Goal: Task Accomplishment & Management: Use online tool/utility

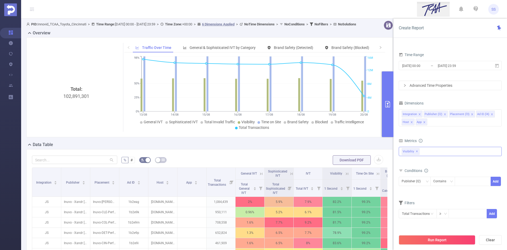
click at [417, 152] on span "✕" at bounding box center [417, 151] width 2 height 6
click at [469, 114] on li "Placement (l3)" at bounding box center [462, 114] width 26 height 7
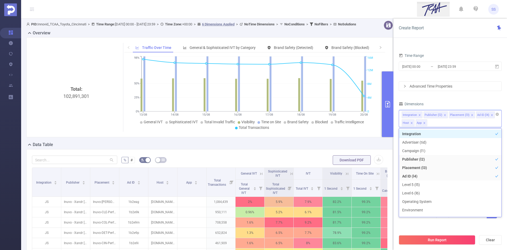
click at [471, 115] on icon "icon: close" at bounding box center [472, 115] width 3 height 3
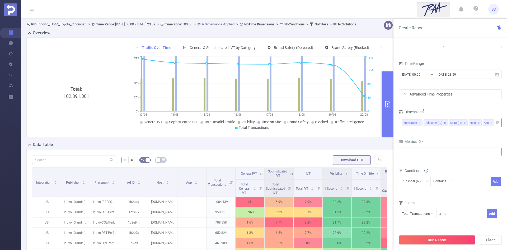
click at [448, 110] on div "Dimensions" at bounding box center [450, 112] width 103 height 9
click at [464, 122] on icon "icon: close" at bounding box center [465, 123] width 3 height 3
click at [416, 211] on input "text" at bounding box center [418, 213] width 38 height 9
click at [461, 167] on div "Conditions" at bounding box center [450, 171] width 103 height 9
click at [453, 155] on div at bounding box center [450, 151] width 103 height 8
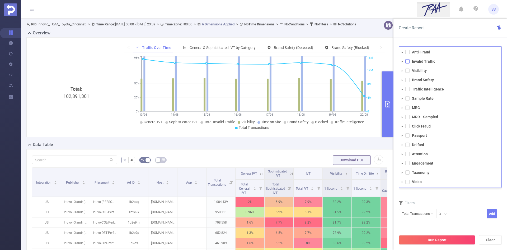
click at [407, 62] on span at bounding box center [408, 61] width 4 height 4
drag, startPoint x: 454, startPoint y: 34, endPoint x: 438, endPoint y: 46, distance: 19.8
click at [454, 34] on div "Create Report" at bounding box center [451, 27] width 114 height 19
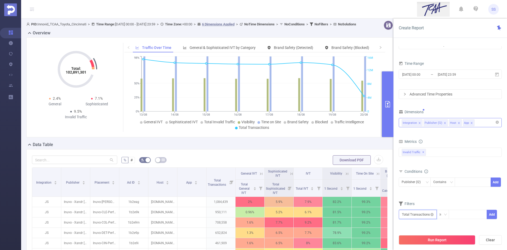
click at [420, 216] on input "text" at bounding box center [418, 214] width 38 height 9
click at [432, 177] on span at bounding box center [432, 174] width 3 height 5
click at [453, 182] on li "IVT" at bounding box center [455, 183] width 38 height 8
click at [491, 167] on li "Total IVT" at bounding box center [489, 166] width 29 height 8
drag, startPoint x: 403, startPoint y: 227, endPoint x: 422, endPoint y: 227, distance: 19.8
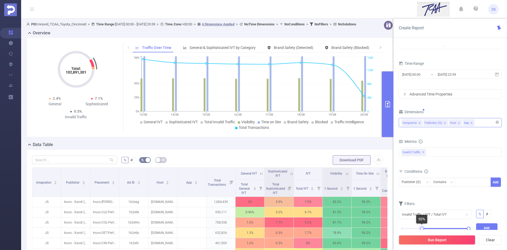
click at [422, 227] on div at bounding box center [422, 228] width 4 height 4
click at [495, 227] on button "Add" at bounding box center [487, 227] width 22 height 9
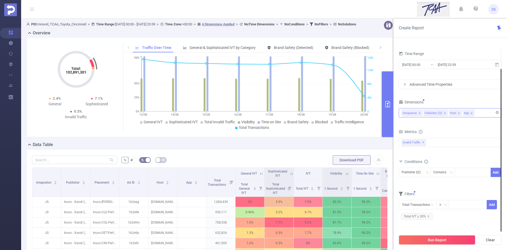
click at [443, 245] on div "Run Report Clear" at bounding box center [451, 240] width 114 height 20
click at [441, 240] on button "Run Report" at bounding box center [437, 240] width 77 height 10
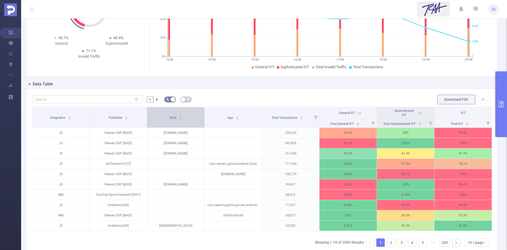
scroll to position [70, 0]
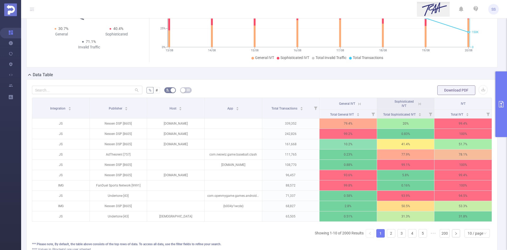
click at [419, 103] on icon at bounding box center [420, 104] width 2 height 2
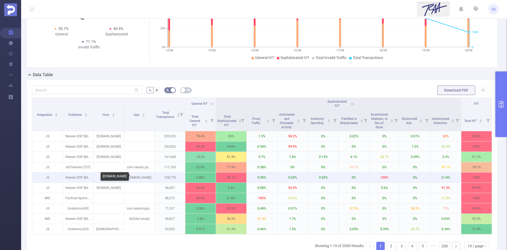
drag, startPoint x: 140, startPoint y: 177, endPoint x: 137, endPoint y: 177, distance: 3.7
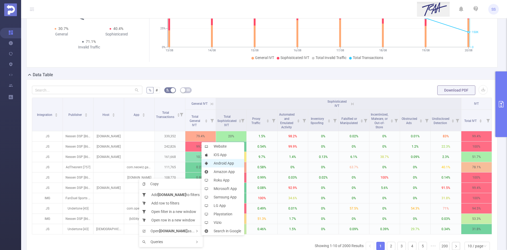
click at [229, 162] on li "Android App" at bounding box center [223, 163] width 43 height 8
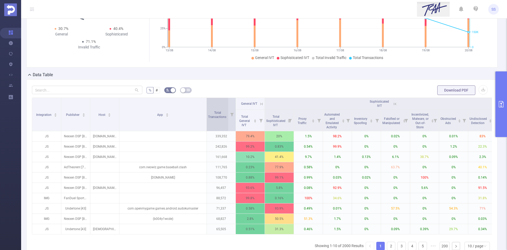
drag, startPoint x: 152, startPoint y: 122, endPoint x: 207, endPoint y: 126, distance: 54.6
click at [207, 110] on tr "Integration Publisher Host App Total Transactions General IVT Sophisticated IVT…" at bounding box center [279, 104] width 494 height 12
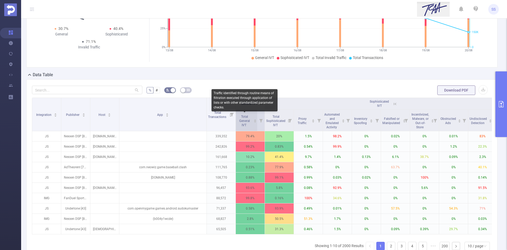
click at [252, 118] on span "Total General IVT" at bounding box center [244, 120] width 15 height 14
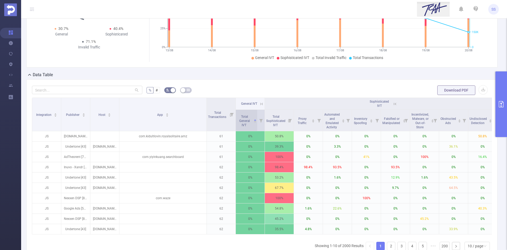
click at [252, 118] on span "Total General IVT" at bounding box center [244, 120] width 15 height 14
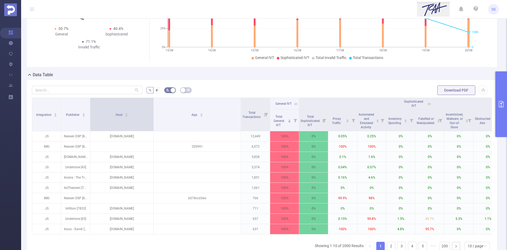
drag, startPoint x: 119, startPoint y: 121, endPoint x: 153, endPoint y: 121, distance: 34.4
click at [153, 121] on span at bounding box center [153, 114] width 3 height 33
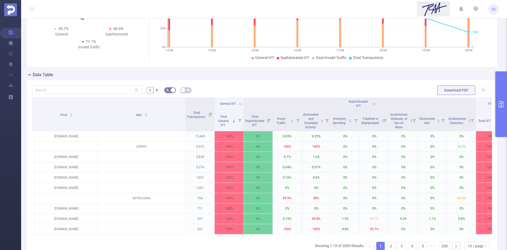
scroll to position [0, 21]
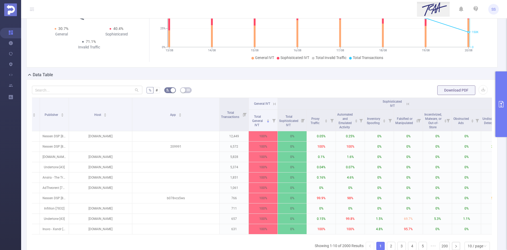
click at [274, 105] on icon at bounding box center [274, 103] width 5 height 5
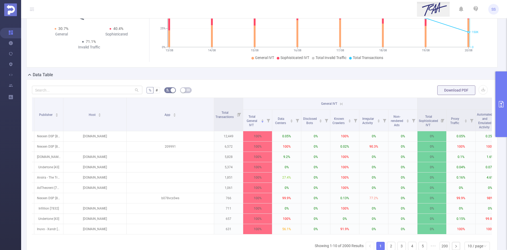
scroll to position [0, 0]
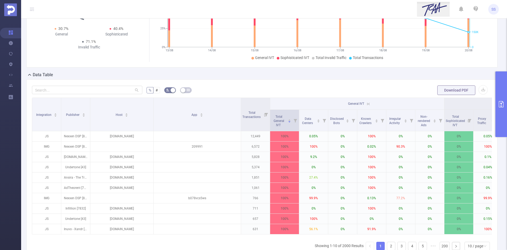
click at [297, 122] on icon at bounding box center [295, 120] width 3 height 3
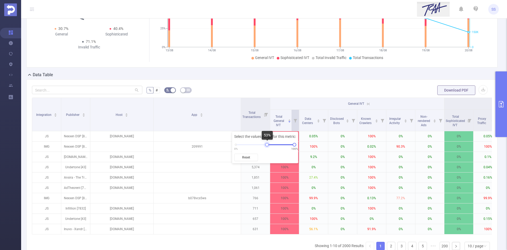
drag, startPoint x: 236, startPoint y: 143, endPoint x: 269, endPoint y: 143, distance: 33.3
click at [269, 143] on div at bounding box center [267, 145] width 4 height 4
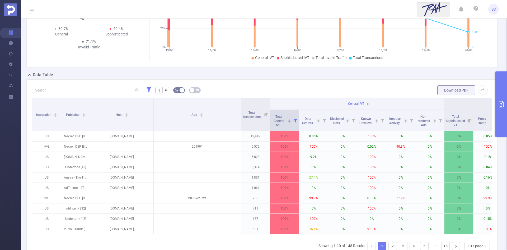
click at [296, 125] on icon at bounding box center [295, 120] width 7 height 21
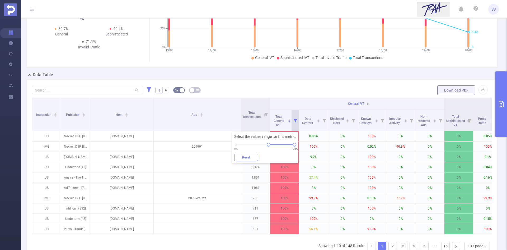
click at [254, 157] on button "Reset" at bounding box center [246, 157] width 24 height 7
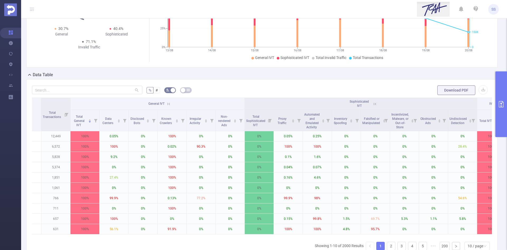
scroll to position [0, 219]
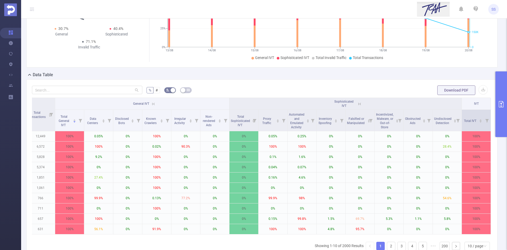
click at [490, 119] on span at bounding box center [491, 120] width 3 height 21
click at [486, 122] on icon at bounding box center [487, 120] width 3 height 3
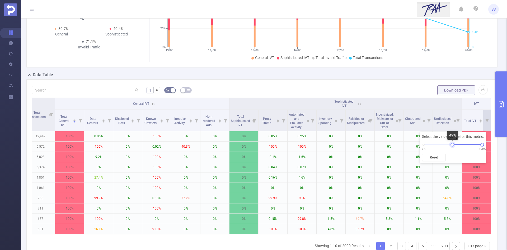
drag, startPoint x: 424, startPoint y: 144, endPoint x: 453, endPoint y: 146, distance: 29.4
click at [453, 146] on div at bounding box center [453, 145] width 4 height 4
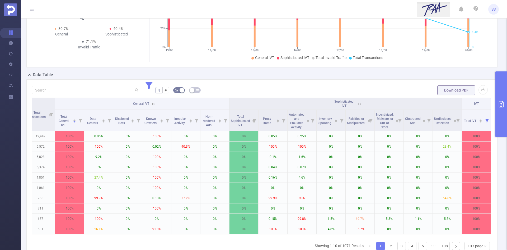
click at [353, 89] on form "% # Download PDF" at bounding box center [262, 90] width 460 height 11
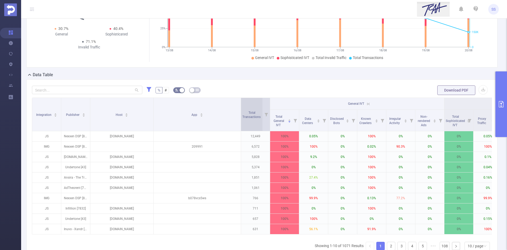
click at [257, 111] on span "Total Transactions" at bounding box center [252, 114] width 19 height 10
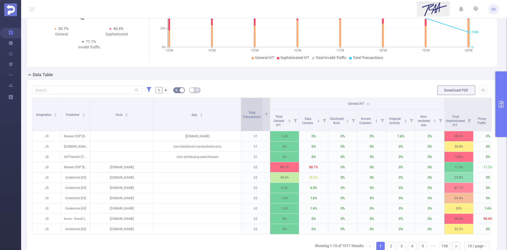
click at [257, 111] on span "Total Transactions" at bounding box center [252, 114] width 19 height 10
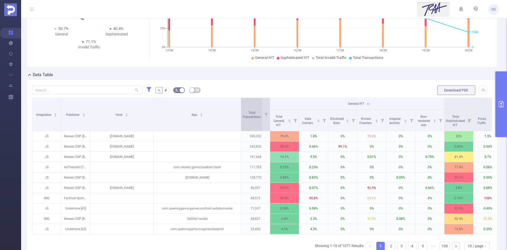
click at [257, 111] on span "Total Transactions" at bounding box center [252, 114] width 19 height 10
click at [252, 119] on div "Total Transactions" at bounding box center [255, 114] width 24 height 10
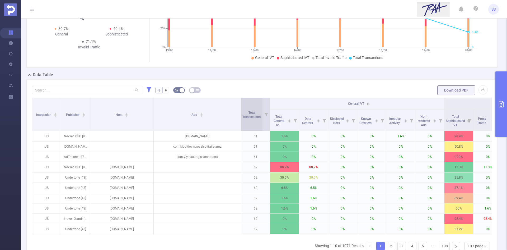
click at [252, 119] on div "Total Transactions" at bounding box center [255, 114] width 24 height 10
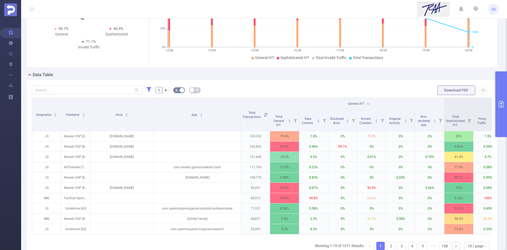
click at [369, 103] on icon at bounding box center [368, 103] width 5 height 5
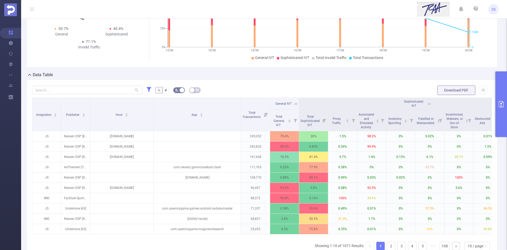
click at [429, 101] on icon at bounding box center [429, 103] width 5 height 5
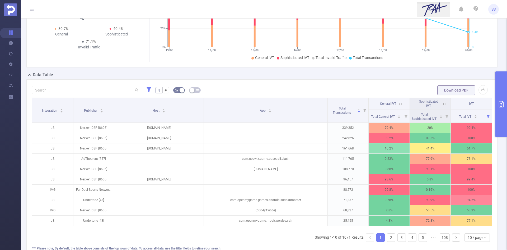
click at [398, 103] on icon at bounding box center [400, 103] width 5 height 5
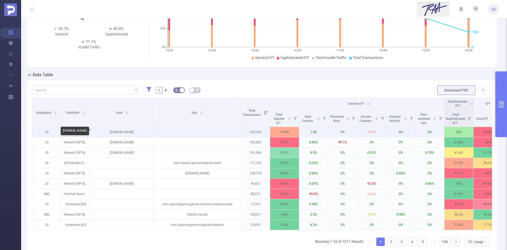
drag, startPoint x: 108, startPoint y: 131, endPoint x: 137, endPoint y: 133, distance: 29.2
click at [137, 133] on p "bluestacks.com" at bounding box center [121, 132] width 63 height 10
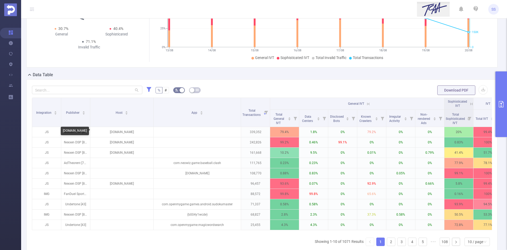
copy p "bluestacks.com"
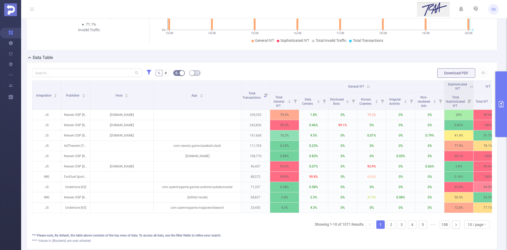
scroll to position [96, 0]
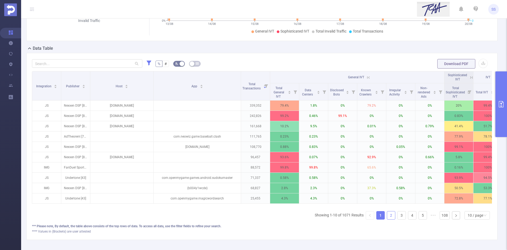
click at [387, 219] on link "2" at bounding box center [391, 215] width 8 height 8
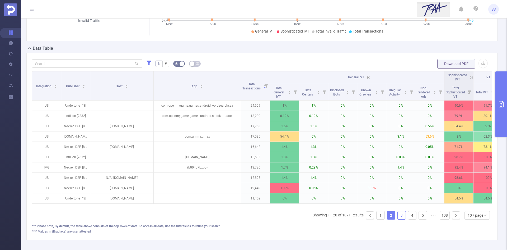
click at [398, 219] on link "3" at bounding box center [402, 215] width 8 height 8
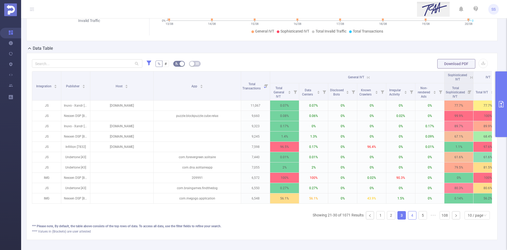
click at [411, 219] on link "4" at bounding box center [412, 215] width 8 height 8
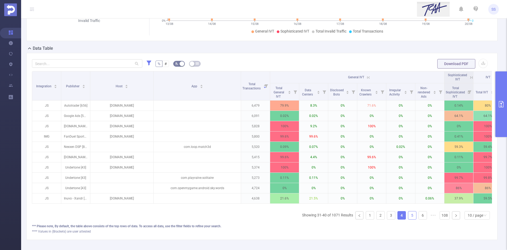
click at [411, 219] on link "5" at bounding box center [412, 215] width 8 height 8
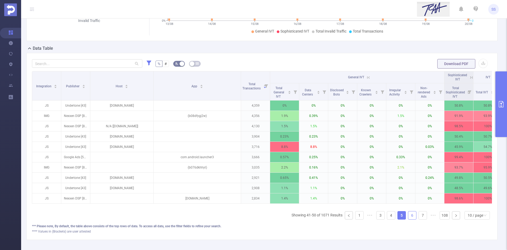
click at [412, 219] on link "6" at bounding box center [412, 215] width 8 height 8
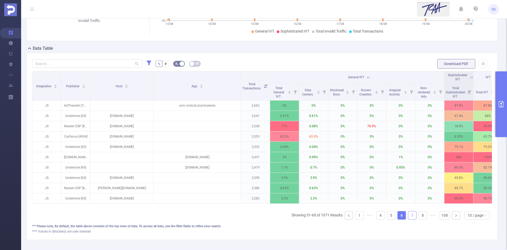
click at [412, 219] on link "7" at bounding box center [412, 215] width 8 height 8
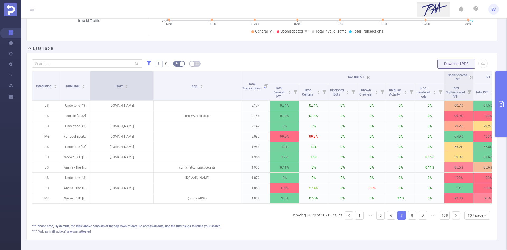
drag, startPoint x: 153, startPoint y: 87, endPoint x: 168, endPoint y: 93, distance: 15.5
click at [155, 93] on span at bounding box center [153, 85] width 3 height 29
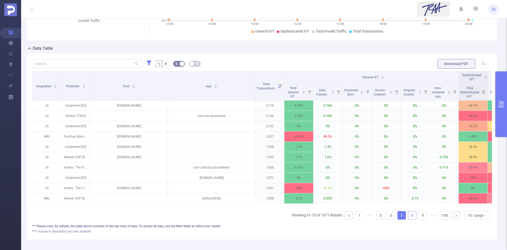
click at [409, 219] on link "8" at bounding box center [412, 215] width 8 height 8
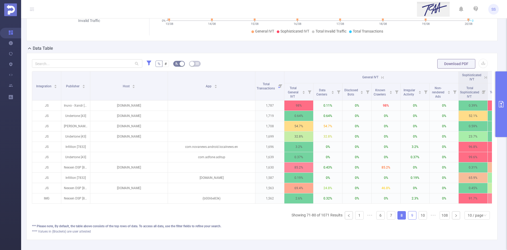
click at [410, 219] on link "9" at bounding box center [412, 215] width 8 height 8
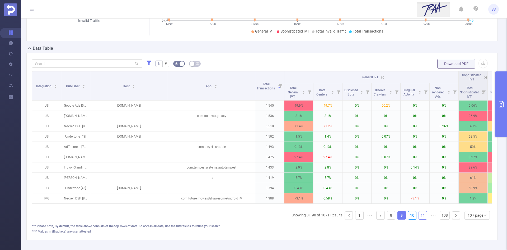
click at [409, 219] on link "10" at bounding box center [412, 215] width 8 height 8
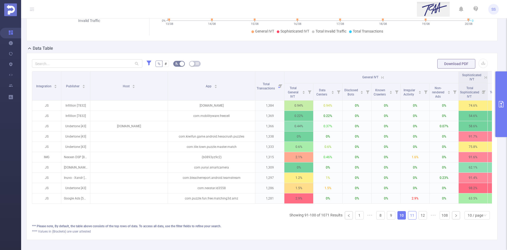
click at [408, 219] on link "11" at bounding box center [412, 215] width 8 height 8
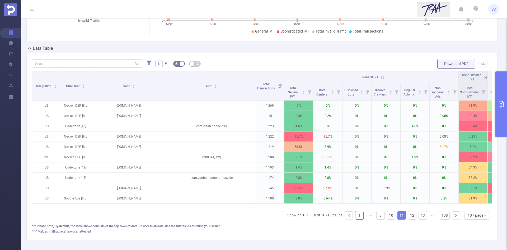
click at [356, 219] on link "1" at bounding box center [360, 215] width 8 height 8
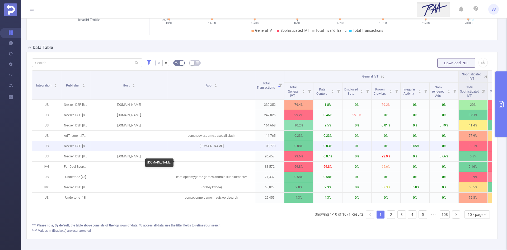
scroll to position [106, 0]
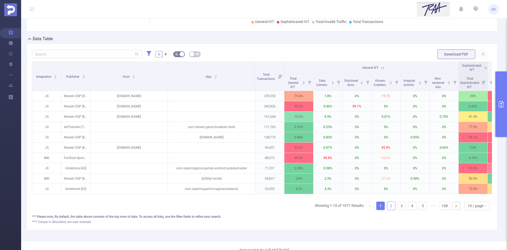
click at [387, 210] on link "2" at bounding box center [391, 206] width 8 height 8
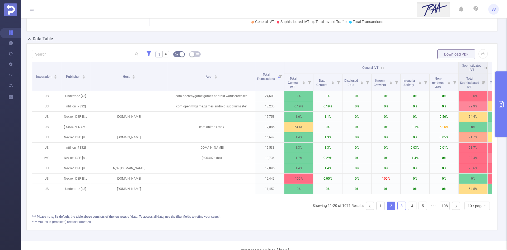
click at [398, 210] on link "3" at bounding box center [402, 206] width 8 height 8
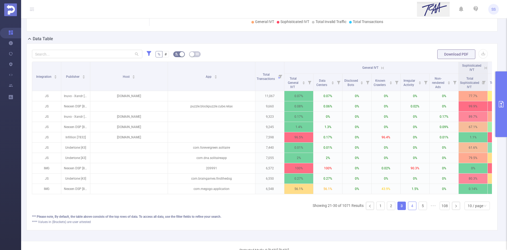
click at [408, 208] on link "4" at bounding box center [412, 206] width 8 height 8
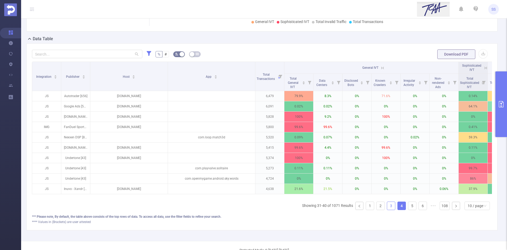
click at [388, 208] on link "3" at bounding box center [391, 206] width 8 height 8
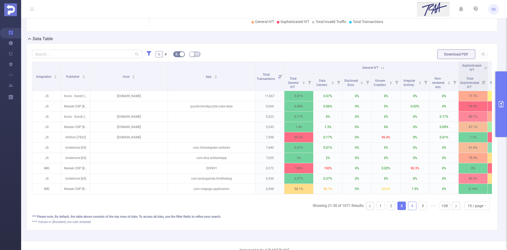
click at [408, 209] on link "4" at bounding box center [412, 206] width 8 height 8
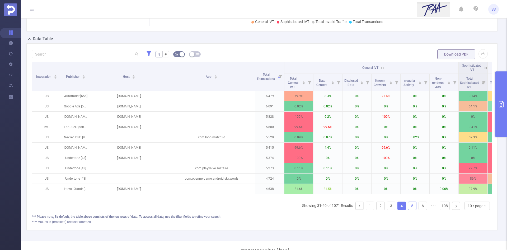
click at [410, 209] on link "5" at bounding box center [412, 206] width 8 height 8
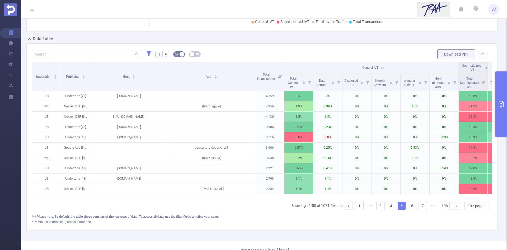
scroll to position [0, 30]
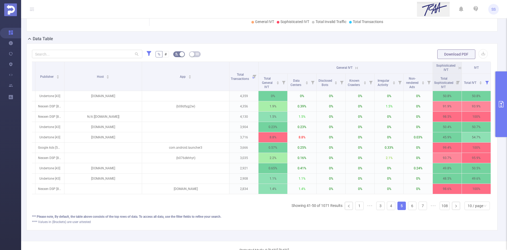
click at [459, 68] on icon at bounding box center [460, 68] width 2 height 2
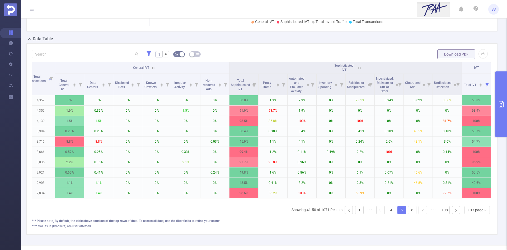
scroll to position [0, 0]
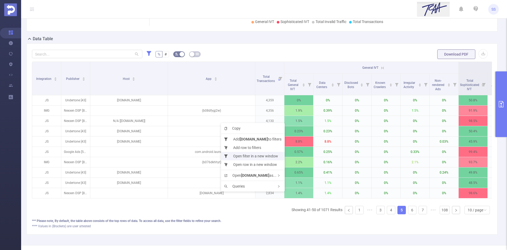
click at [256, 154] on li "Open filter in a new window" at bounding box center [253, 156] width 64 height 8
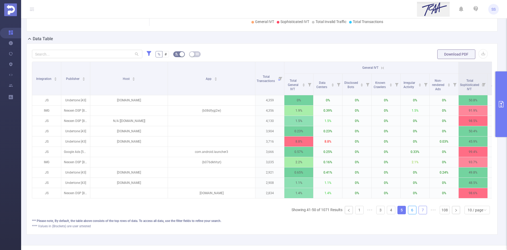
click at [409, 214] on link "6" at bounding box center [412, 210] width 8 height 8
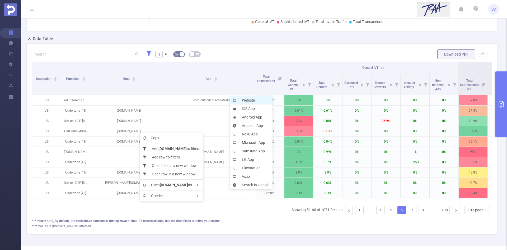
click at [246, 100] on li "Website" at bounding box center [251, 100] width 43 height 8
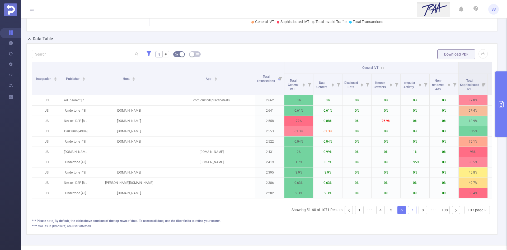
click at [408, 214] on link "7" at bounding box center [412, 210] width 8 height 8
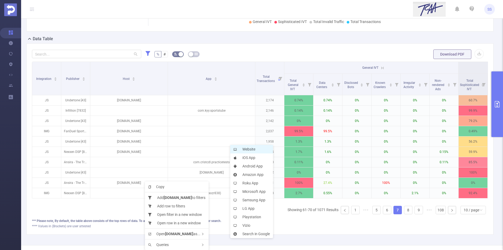
click at [260, 150] on li "Website" at bounding box center [251, 149] width 43 height 8
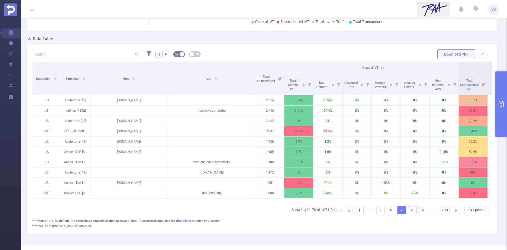
click at [409, 214] on link "8" at bounding box center [412, 210] width 8 height 8
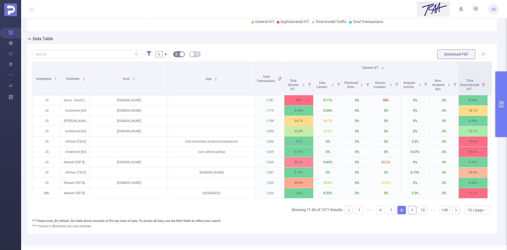
click at [408, 214] on link "9" at bounding box center [412, 210] width 8 height 8
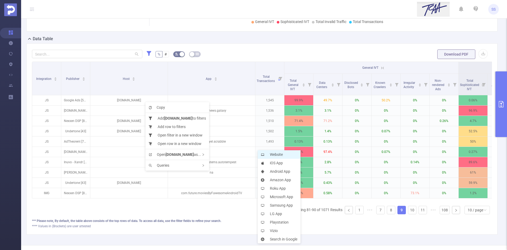
click at [282, 155] on li "Website" at bounding box center [279, 154] width 43 height 8
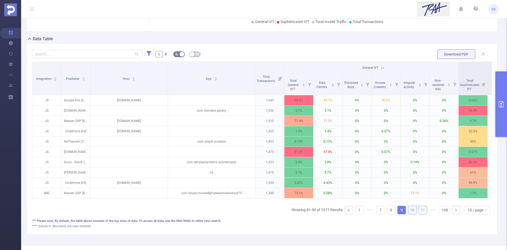
click at [408, 214] on link "10" at bounding box center [412, 210] width 8 height 8
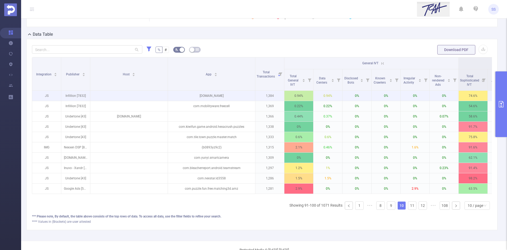
scroll to position [101, 0]
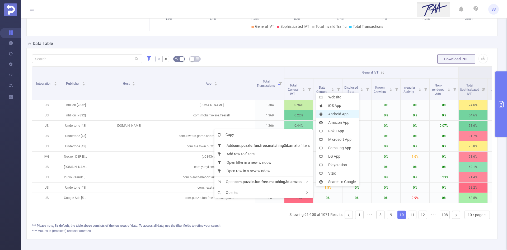
click at [333, 110] on li "Android App" at bounding box center [337, 114] width 43 height 8
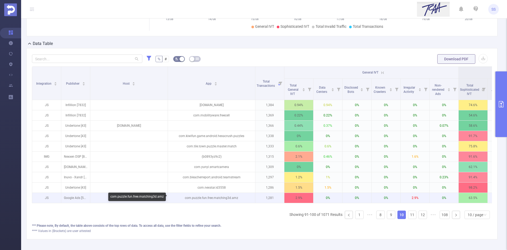
click at [226, 198] on p "com.puzzle.fun.free.matching3d.amz" at bounding box center [211, 198] width 87 height 10
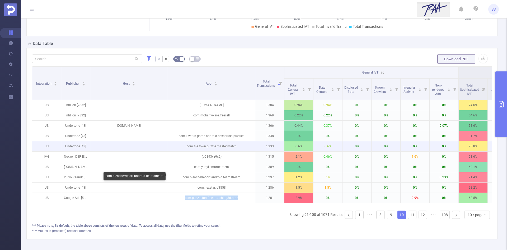
copy p "com.puzzle.fun.free.matching3d.amz"
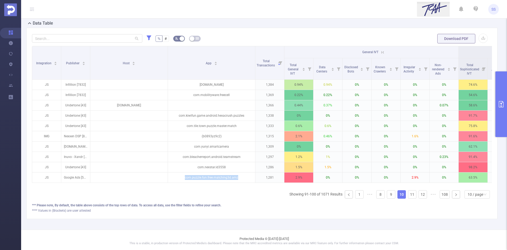
scroll to position [127, 0]
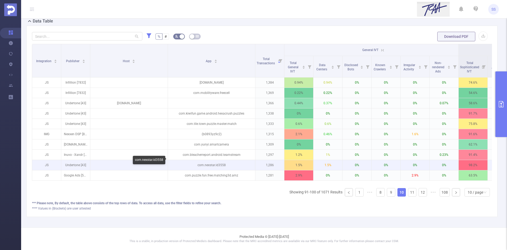
click at [209, 160] on p "com.nexstar.id3558" at bounding box center [211, 165] width 87 height 10
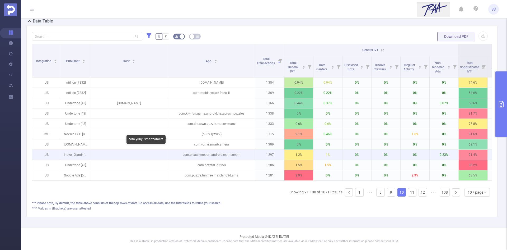
click at [230, 150] on p "com.bleacherreport.android.teamstream" at bounding box center [211, 155] width 87 height 10
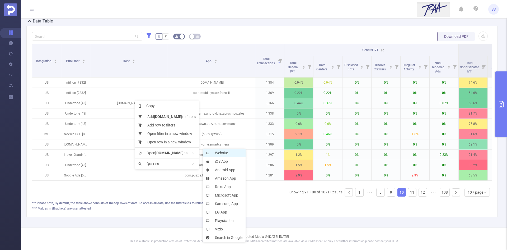
click at [222, 155] on li "Website" at bounding box center [224, 152] width 43 height 8
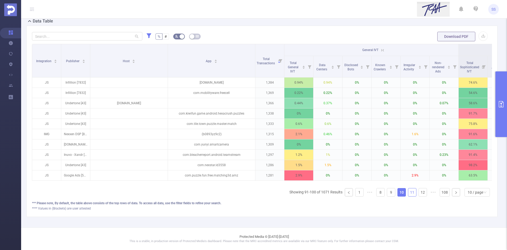
click at [408, 189] on link "11" at bounding box center [412, 192] width 8 height 8
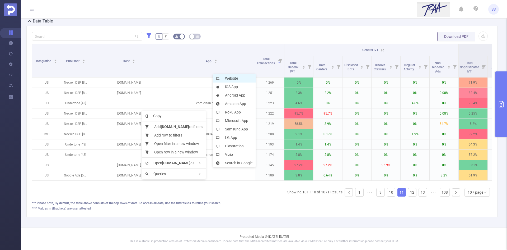
click at [245, 79] on li "Website" at bounding box center [234, 78] width 43 height 8
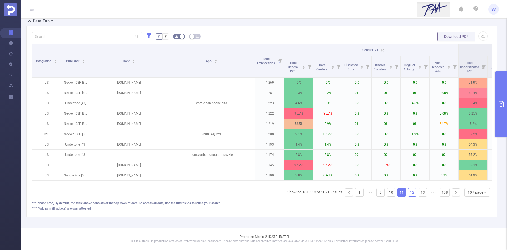
click at [409, 195] on link "12" at bounding box center [412, 192] width 8 height 8
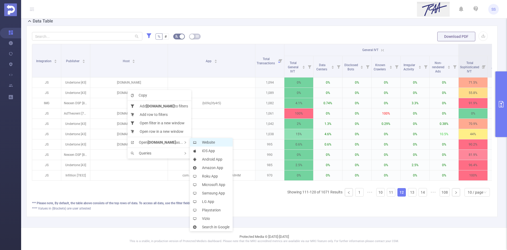
click at [210, 142] on li "Website" at bounding box center [211, 142] width 43 height 8
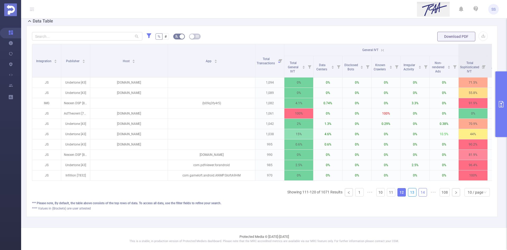
click at [408, 193] on link "13" at bounding box center [412, 192] width 8 height 8
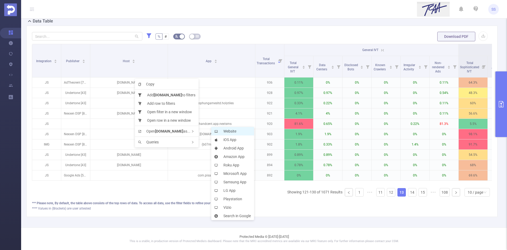
click at [217, 130] on icon at bounding box center [216, 130] width 3 height 3
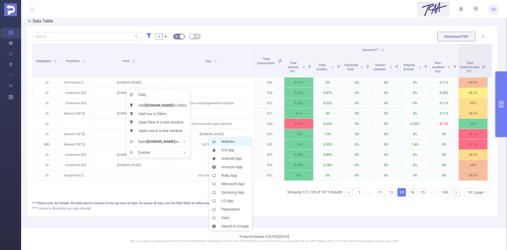
click at [222, 142] on li "Website" at bounding box center [230, 141] width 43 height 8
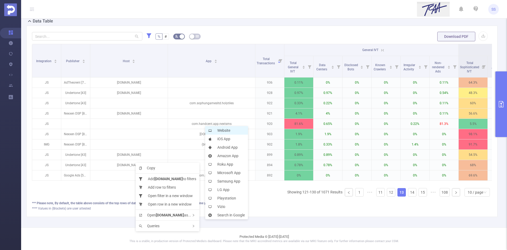
click at [230, 131] on li "Website" at bounding box center [226, 130] width 43 height 8
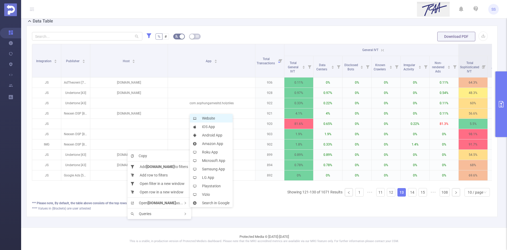
click at [207, 120] on li "Website" at bounding box center [211, 118] width 43 height 8
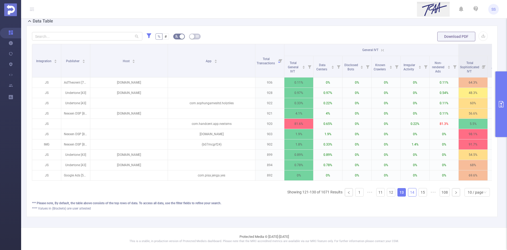
click at [410, 190] on link "14" at bounding box center [412, 192] width 8 height 8
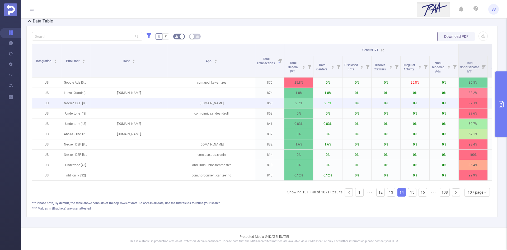
click at [140, 100] on p at bounding box center [128, 102] width 77 height 5
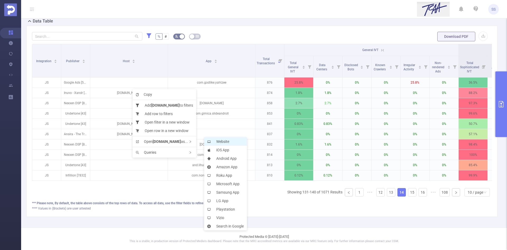
click at [211, 140] on icon at bounding box center [208, 141] width 3 height 3
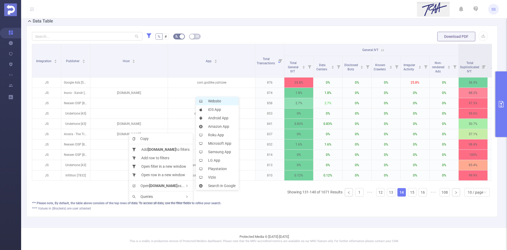
click at [220, 103] on li "Website" at bounding box center [217, 101] width 43 height 8
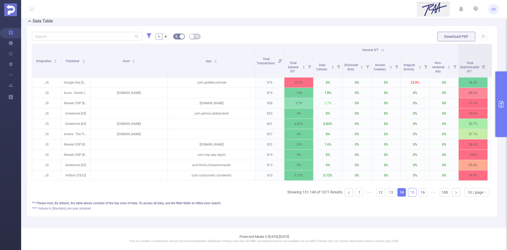
click at [408, 194] on link "15" at bounding box center [412, 192] width 8 height 8
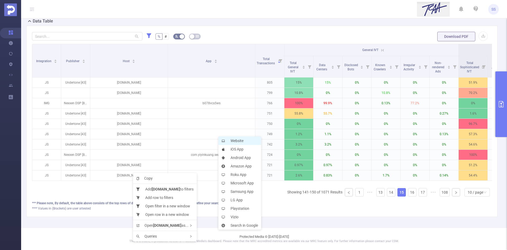
click at [246, 143] on li "Website" at bounding box center [240, 140] width 43 height 8
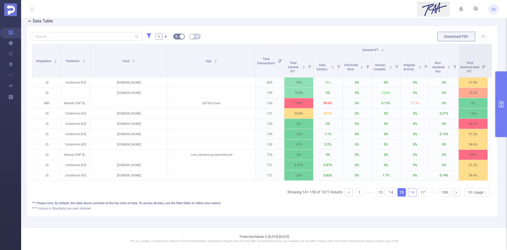
click at [410, 193] on link "16" at bounding box center [412, 192] width 8 height 8
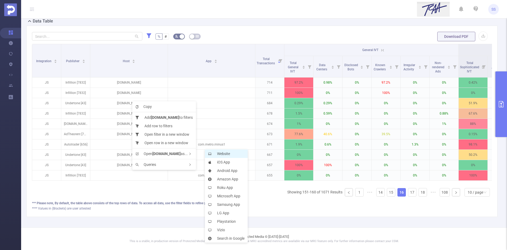
click at [211, 151] on li "Website" at bounding box center [226, 153] width 43 height 8
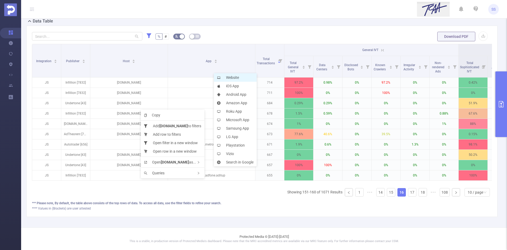
click at [228, 77] on li "Website" at bounding box center [235, 77] width 43 height 8
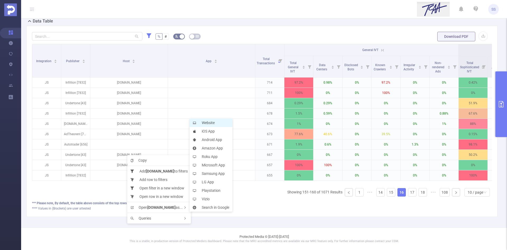
click at [210, 123] on li "Website" at bounding box center [211, 122] width 43 height 8
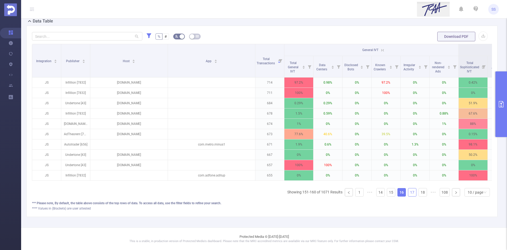
click at [408, 189] on link "17" at bounding box center [412, 192] width 8 height 8
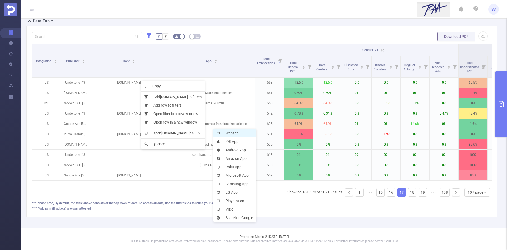
click at [227, 133] on li "Website" at bounding box center [234, 133] width 43 height 8
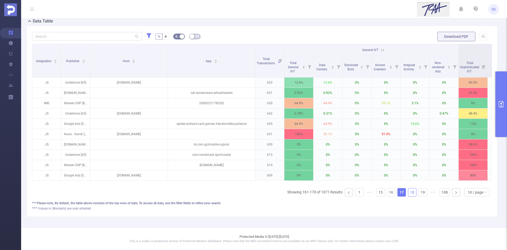
click at [409, 190] on link "18" at bounding box center [412, 192] width 8 height 8
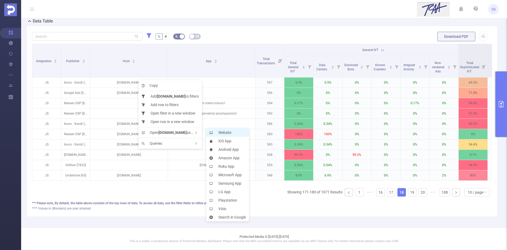
click at [219, 130] on li "Website" at bounding box center [227, 132] width 43 height 8
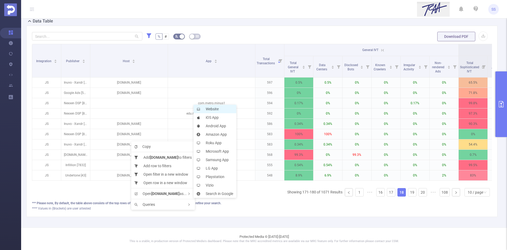
click at [211, 111] on li "Website" at bounding box center [215, 109] width 43 height 8
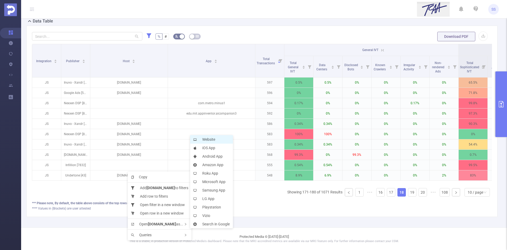
click at [209, 140] on li "Website" at bounding box center [211, 139] width 43 height 8
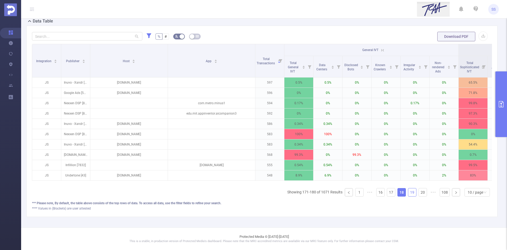
click at [409, 191] on link "19" at bounding box center [412, 192] width 8 height 8
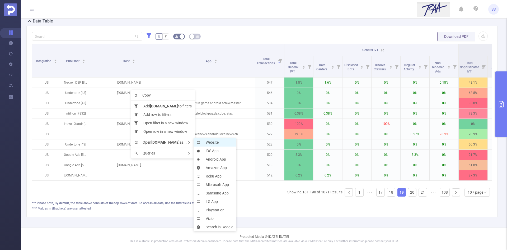
click at [208, 142] on li "Website" at bounding box center [215, 142] width 43 height 8
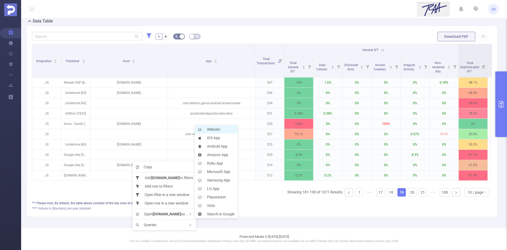
click at [216, 127] on li "Website" at bounding box center [216, 129] width 43 height 8
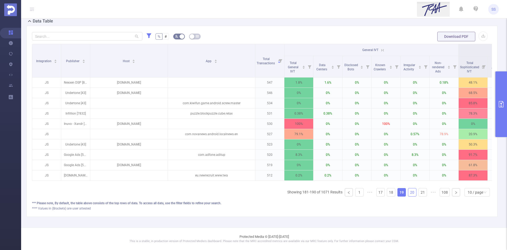
click at [409, 193] on link "20" at bounding box center [412, 192] width 8 height 8
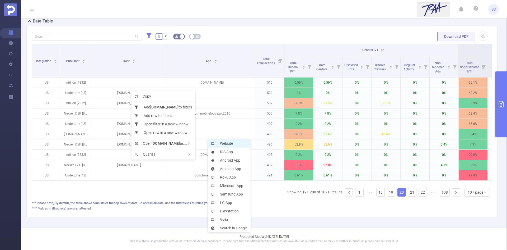
click at [227, 144] on li "Website" at bounding box center [229, 143] width 43 height 8
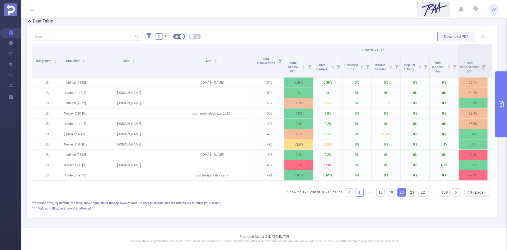
click at [360, 193] on li "1" at bounding box center [359, 192] width 8 height 8
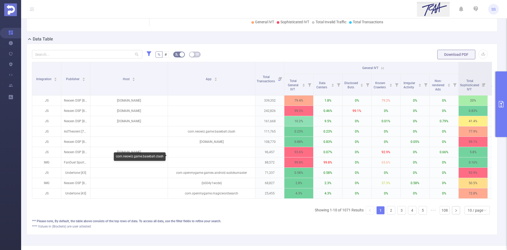
scroll to position [106, 0]
click at [387, 214] on link "2" at bounding box center [391, 210] width 8 height 8
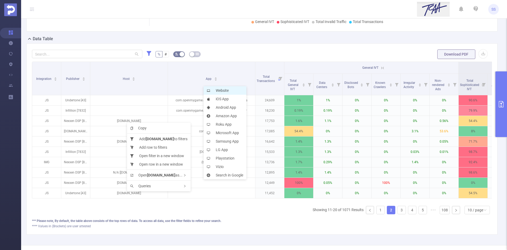
click at [218, 90] on li "Website" at bounding box center [225, 90] width 43 height 8
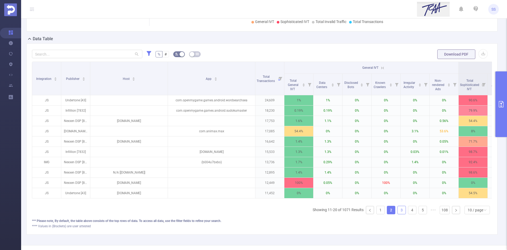
click at [398, 214] on link "3" at bounding box center [402, 210] width 8 height 8
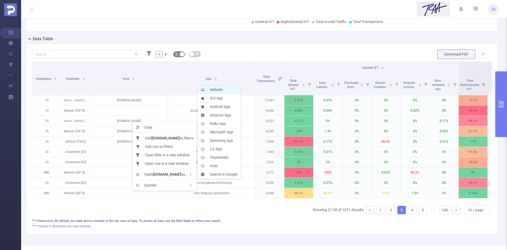
click at [214, 89] on li "Website" at bounding box center [219, 89] width 43 height 8
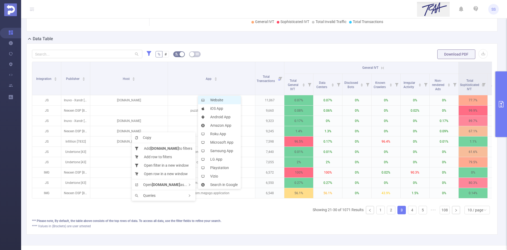
click at [217, 100] on li "Website" at bounding box center [219, 100] width 43 height 8
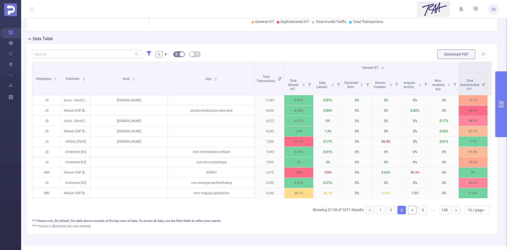
click at [410, 214] on link "4" at bounding box center [412, 210] width 8 height 8
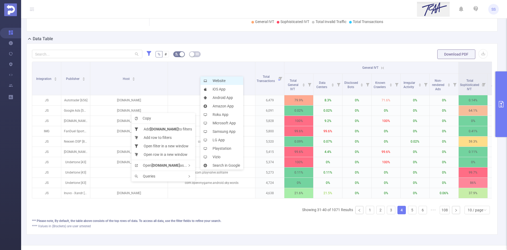
click at [224, 79] on li "Website" at bounding box center [222, 80] width 43 height 8
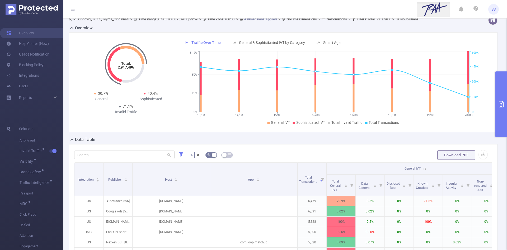
scroll to position [0, 0]
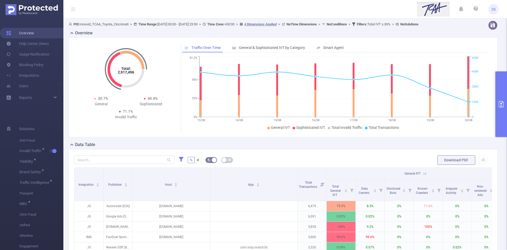
click at [34, 34] on link "Overview" at bounding box center [20, 33] width 28 height 11
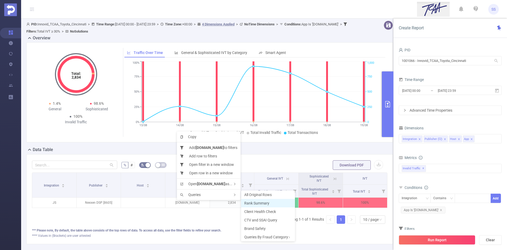
click at [256, 203] on span "Rank Summary" at bounding box center [256, 203] width 25 height 4
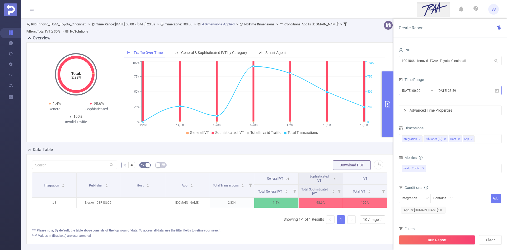
click at [433, 88] on input "[DATE] 00:00" at bounding box center [423, 90] width 43 height 7
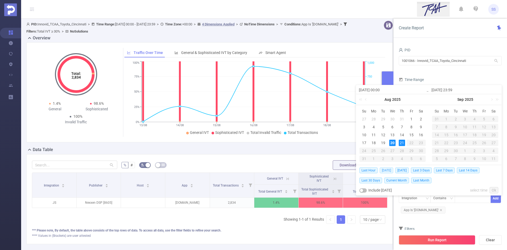
click at [389, 169] on span "[DATE]" at bounding box center [386, 170] width 13 height 6
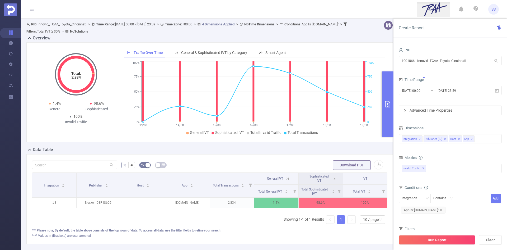
click at [426, 238] on button "Run Report" at bounding box center [437, 240] width 77 height 10
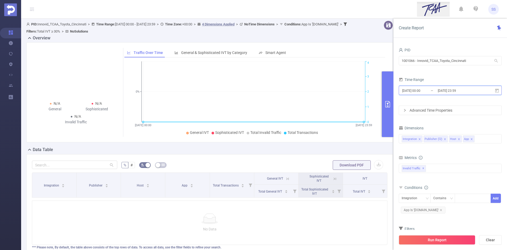
click at [454, 94] on span "[DATE] 00:00 _ [DATE] 23:59" at bounding box center [450, 90] width 103 height 9
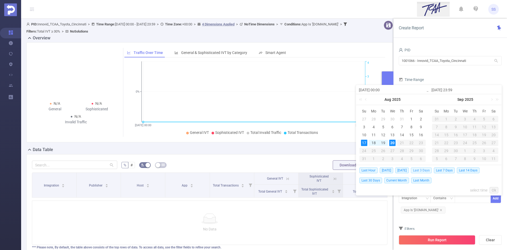
click at [430, 170] on span "Last 3 Days" at bounding box center [421, 170] width 21 height 6
type input "[DATE] 00:00"
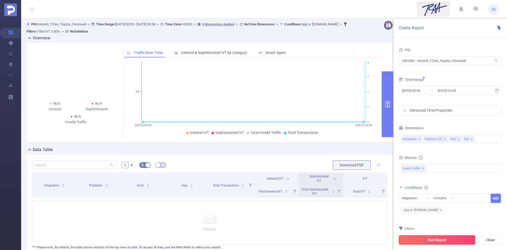
click at [419, 238] on button "Run Report" at bounding box center [437, 240] width 77 height 10
